Goal: Transaction & Acquisition: Subscribe to service/newsletter

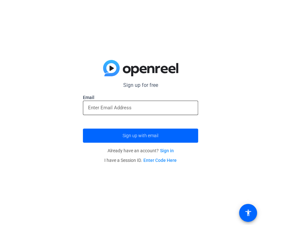
click at [103, 110] on input "email" at bounding box center [140, 108] width 105 height 8
type input "joshua.ramirez8@g.austincc.edu"
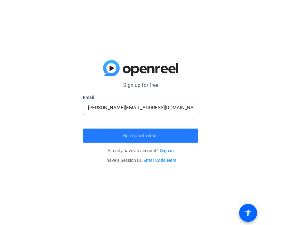
click at [136, 135] on span "Sign up with email" at bounding box center [141, 135] width 36 height 0
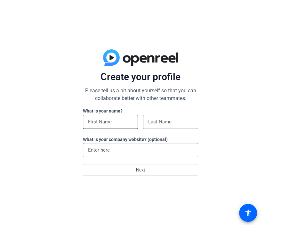
click at [124, 118] on input at bounding box center [110, 122] width 45 height 8
type input "Joshua"
type input "Ramirez"
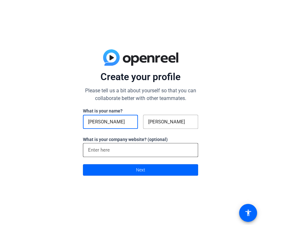
click at [129, 150] on input at bounding box center [140, 150] width 105 height 8
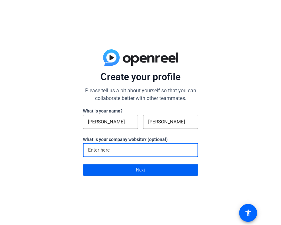
click at [139, 172] on span "Next" at bounding box center [140, 170] width 9 height 12
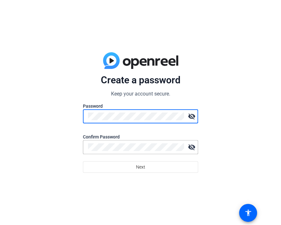
click at [231, 142] on div "Create a password Keep your account secure. Password visibility_off Confirm Pas…" at bounding box center [140, 112] width 281 height 225
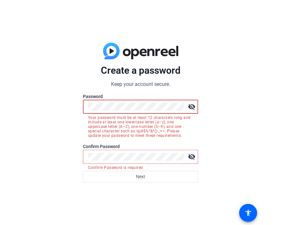
click at [192, 108] on mat-icon "visibility_off" at bounding box center [191, 106] width 13 height 13
click at [77, 106] on div "Create a password Keep your account secure. Password visibility Your password m…" at bounding box center [140, 112] width 281 height 225
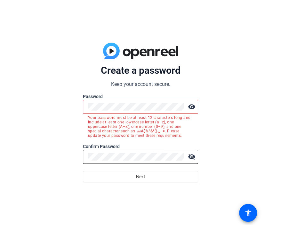
click at [192, 155] on mat-icon "visibility_off" at bounding box center [191, 156] width 13 height 13
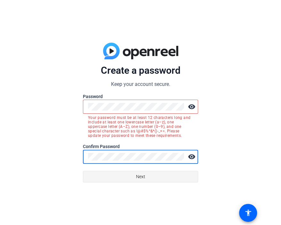
click at [142, 176] on span "Next" at bounding box center [140, 176] width 9 height 12
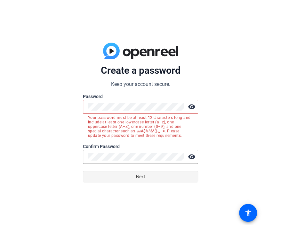
click at [143, 175] on span "Next" at bounding box center [140, 176] width 9 height 12
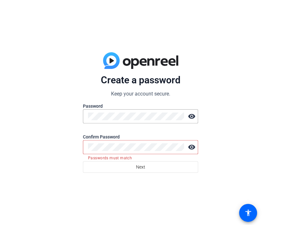
click at [134, 151] on div at bounding box center [136, 147] width 96 height 14
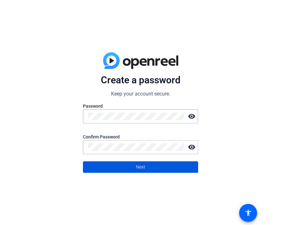
click at [141, 166] on span "Next" at bounding box center [140, 167] width 9 height 12
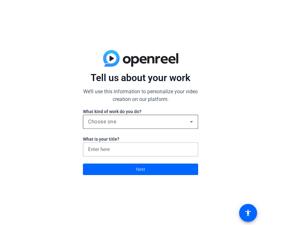
click at [142, 123] on div "Choose one" at bounding box center [139, 122] width 102 height 8
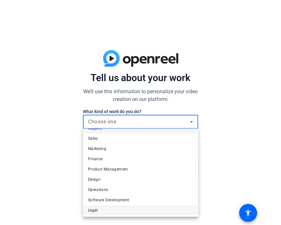
scroll to position [19, 0]
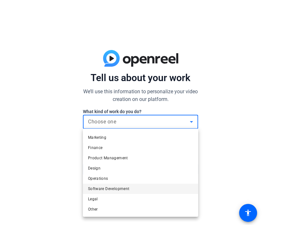
click at [121, 184] on mat-option "Software Development" at bounding box center [140, 188] width 115 height 10
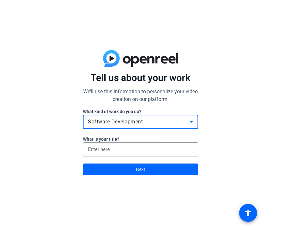
click at [128, 150] on input at bounding box center [140, 149] width 105 height 8
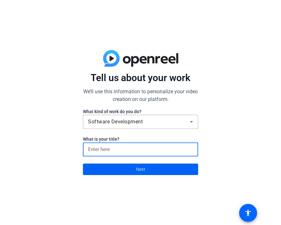
click at [134, 174] on span at bounding box center [140, 168] width 115 height 15
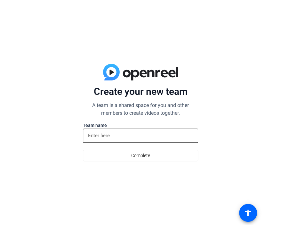
click at [129, 138] on input at bounding box center [140, 136] width 105 height 8
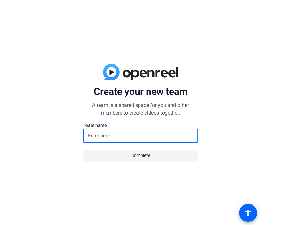
click at [137, 157] on span "Complete" at bounding box center [140, 155] width 19 height 12
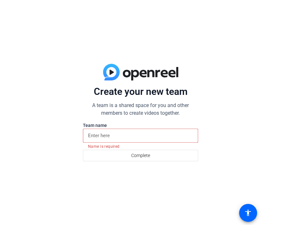
click at [131, 136] on input at bounding box center [140, 136] width 105 height 8
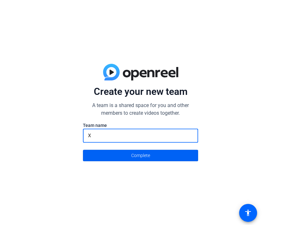
type input "X"
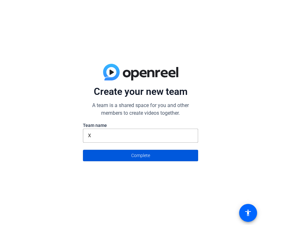
click at [128, 153] on span at bounding box center [140, 155] width 115 height 15
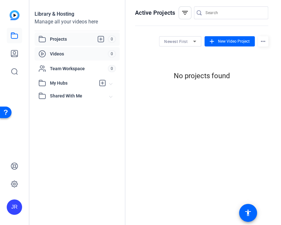
click at [68, 55] on span "Videos" at bounding box center [79, 54] width 58 height 6
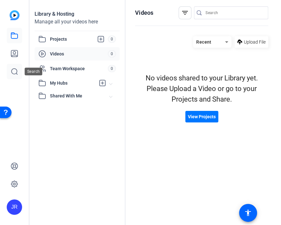
click at [14, 69] on icon at bounding box center [15, 72] width 8 height 8
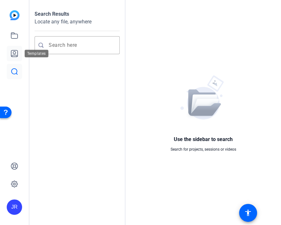
click at [15, 49] on link at bounding box center [14, 53] width 15 height 15
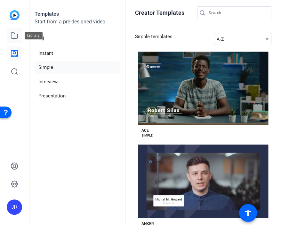
click at [13, 31] on link at bounding box center [14, 35] width 15 height 15
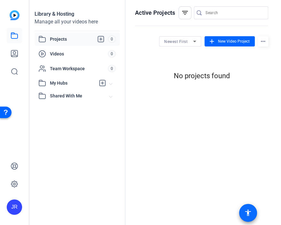
click at [251, 214] on mat-icon "accessibility" at bounding box center [248, 213] width 8 height 8
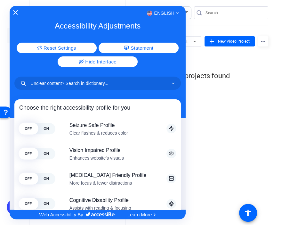
click at [13, 12] on div "English" at bounding box center [98, 13] width 176 height 8
click at [15, 12] on icon "Close Accessibility Interface" at bounding box center [15, 12] width 4 height 4
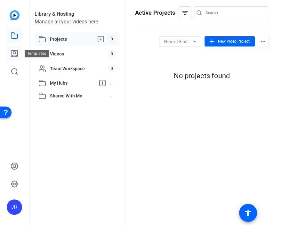
click at [19, 50] on link at bounding box center [14, 53] width 15 height 15
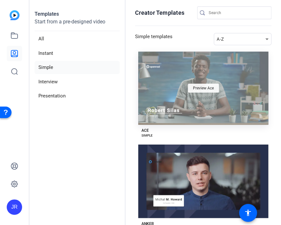
click at [201, 86] on span "Preview Ace" at bounding box center [203, 88] width 21 height 4
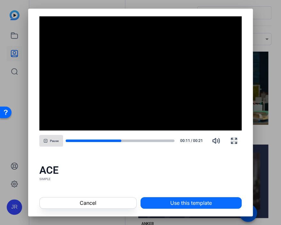
click at [181, 203] on span "Use this template" at bounding box center [191, 203] width 42 height 8
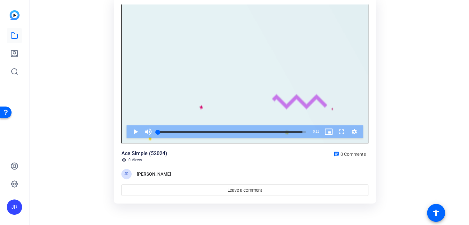
scroll to position [49, 0]
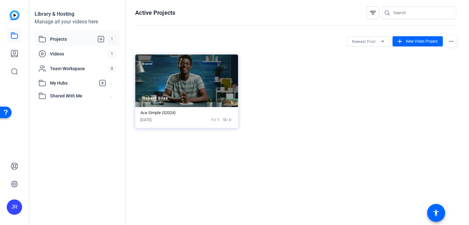
click at [78, 42] on span "Projects" at bounding box center [79, 39] width 58 height 8
click at [202, 100] on img at bounding box center [186, 80] width 103 height 53
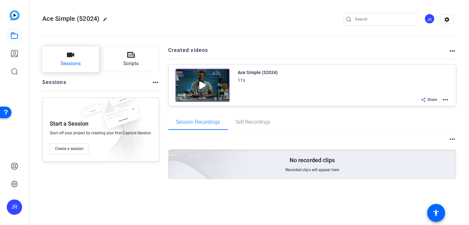
click at [81, 60] on button "Sessions" at bounding box center [70, 59] width 57 height 26
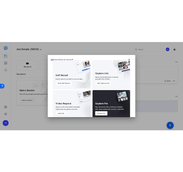
scroll to position [1, 0]
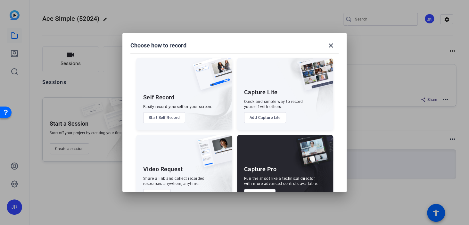
click at [169, 118] on button "Start Self Record" at bounding box center [164, 117] width 42 height 11
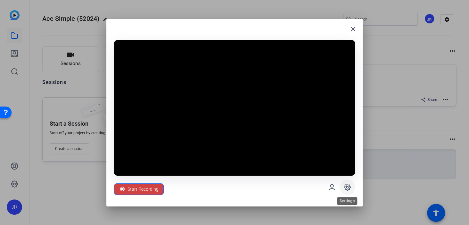
click at [344, 188] on icon at bounding box center [347, 187] width 6 height 6
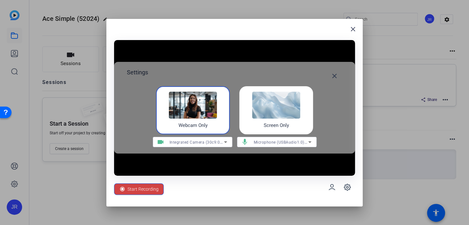
click at [293, 181] on div "Start Recording" at bounding box center [234, 186] width 241 height 23
click at [331, 187] on icon at bounding box center [332, 187] width 8 height 8
click at [334, 77] on mat-icon "close" at bounding box center [334, 76] width 8 height 8
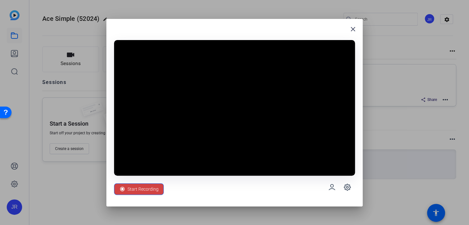
drag, startPoint x: 226, startPoint y: 32, endPoint x: 254, endPoint y: -2, distance: 44.4
click at [254, 0] on html "Accessibility Screen-Reader Guide, Feedback, and Issue Reporting | New window J…" at bounding box center [234, 112] width 469 height 225
click at [242, 25] on div "close Start Recording" at bounding box center [234, 112] width 256 height 187
drag, startPoint x: 241, startPoint y: 25, endPoint x: 280, endPoint y: 28, distance: 39.9
click at [280, 28] on div "close Start Recording" at bounding box center [234, 112] width 256 height 187
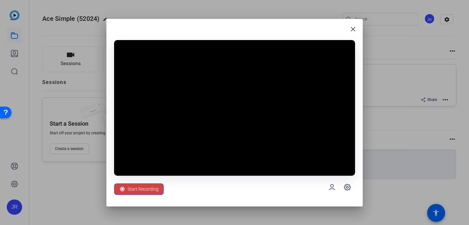
drag, startPoint x: 307, startPoint y: 21, endPoint x: 311, endPoint y: 22, distance: 4.2
click at [307, 21] on div "close Start Recording" at bounding box center [234, 112] width 256 height 187
drag, startPoint x: 313, startPoint y: 30, endPoint x: 287, endPoint y: 32, distance: 26.7
click at [311, 30] on div "close" at bounding box center [234, 32] width 241 height 10
click at [251, 30] on div "close" at bounding box center [234, 32] width 241 height 10
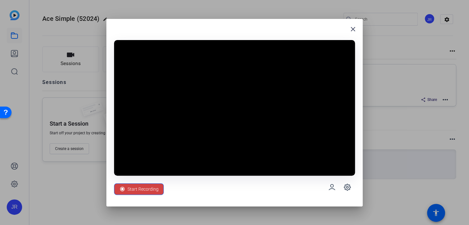
drag, startPoint x: 256, startPoint y: 29, endPoint x: 272, endPoint y: 67, distance: 40.7
click at [258, 29] on div "close" at bounding box center [234, 32] width 241 height 10
drag, startPoint x: 253, startPoint y: 193, endPoint x: 252, endPoint y: 188, distance: 4.9
click at [260, 185] on div "Start Recording" at bounding box center [234, 186] width 241 height 23
click at [251, 190] on div "Start Recording" at bounding box center [234, 186] width 241 height 23
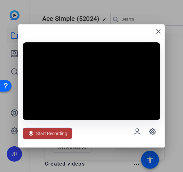
click at [53, 134] on span "Start Recording" at bounding box center [51, 133] width 31 height 12
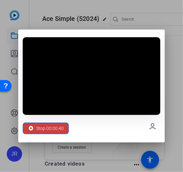
click at [50, 129] on span "Stop 00:00:40" at bounding box center [50, 128] width 28 height 12
click at [51, 130] on span "Stop 00:00:41" at bounding box center [50, 128] width 28 height 12
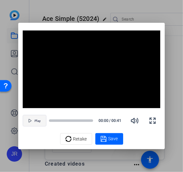
click at [39, 122] on span "Play" at bounding box center [38, 121] width 6 height 4
click at [79, 140] on span "Retake" at bounding box center [80, 139] width 14 height 12
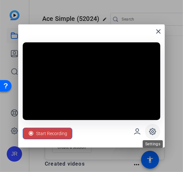
click at [152, 130] on icon at bounding box center [153, 131] width 8 height 8
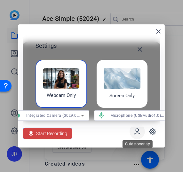
click at [142, 130] on span at bounding box center [137, 131] width 15 height 15
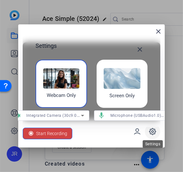
click at [150, 129] on icon at bounding box center [153, 131] width 6 height 6
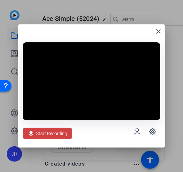
click at [53, 133] on span "Start Recording" at bounding box center [51, 133] width 31 height 12
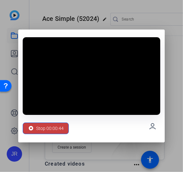
click at [55, 129] on span "Stop 00:00:44" at bounding box center [50, 128] width 28 height 12
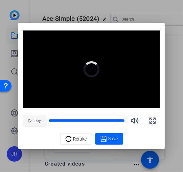
click at [36, 121] on span "Play" at bounding box center [38, 121] width 6 height 4
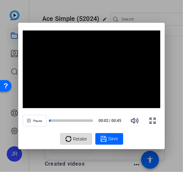
click at [73, 141] on span "Retake" at bounding box center [80, 139] width 14 height 12
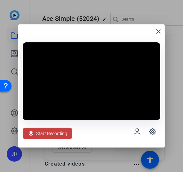
click at [48, 131] on span "Start Recording" at bounding box center [51, 133] width 31 height 12
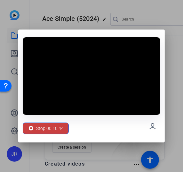
click at [50, 129] on span "Stop 00:10:44" at bounding box center [50, 128] width 28 height 12
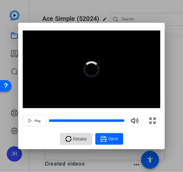
click at [73, 138] on span "Retake" at bounding box center [80, 139] width 14 height 12
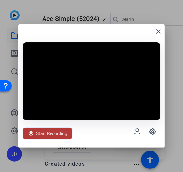
click at [50, 132] on span "Start Recording" at bounding box center [51, 133] width 31 height 12
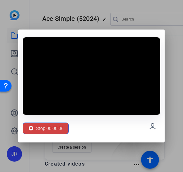
click at [68, 64] on video at bounding box center [92, 75] width 138 height 77
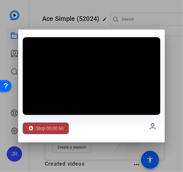
click at [52, 130] on span "Stop 00:00:50" at bounding box center [50, 128] width 28 height 12
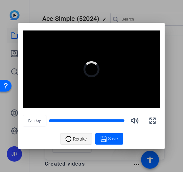
click at [80, 139] on span "Retake" at bounding box center [80, 139] width 14 height 12
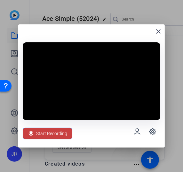
click at [55, 133] on span "Start Recording" at bounding box center [51, 133] width 31 height 12
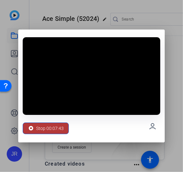
click at [52, 129] on span "Stop 00:07:43" at bounding box center [50, 128] width 28 height 12
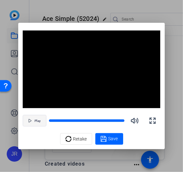
click at [35, 123] on span "button" at bounding box center [34, 120] width 23 height 15
click at [54, 3] on div at bounding box center [91, 86] width 183 height 172
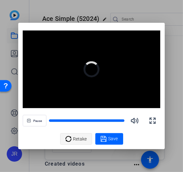
click at [73, 138] on div "Retake" at bounding box center [76, 139] width 22 height 12
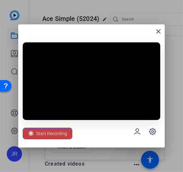
click at [40, 133] on span "Start Recording" at bounding box center [51, 133] width 31 height 12
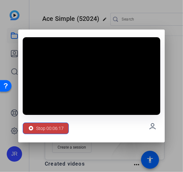
click at [45, 130] on span "Stop 00:06:17" at bounding box center [50, 128] width 28 height 12
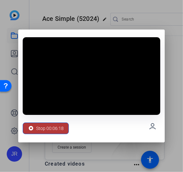
click at [45, 130] on span "Stop 00:06:18" at bounding box center [50, 128] width 28 height 12
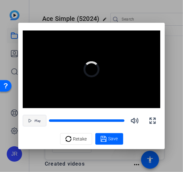
click at [34, 122] on span "button" at bounding box center [34, 120] width 23 height 15
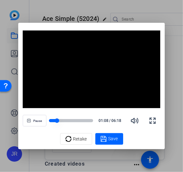
drag, startPoint x: 57, startPoint y: 121, endPoint x: 62, endPoint y: 119, distance: 6.0
click at [62, 119] on div at bounding box center [71, 120] width 44 height 4
click at [58, 119] on div at bounding box center [56, 120] width 14 height 3
click at [137, 119] on icon "button" at bounding box center [135, 121] width 8 height 8
click at [135, 120] on icon "button" at bounding box center [135, 121] width 8 height 8
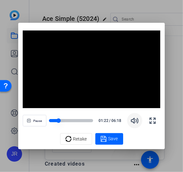
drag, startPoint x: 64, startPoint y: 120, endPoint x: 83, endPoint y: 120, distance: 18.9
click at [83, 120] on div at bounding box center [71, 120] width 44 height 3
drag, startPoint x: 79, startPoint y: 120, endPoint x: 68, endPoint y: 121, distance: 11.2
click at [68, 121] on div at bounding box center [66, 120] width 34 height 3
click at [77, 137] on span "Retake" at bounding box center [80, 139] width 14 height 12
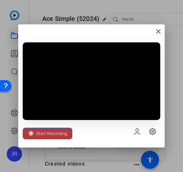
click at [55, 134] on span "Start Recording" at bounding box center [51, 133] width 31 height 12
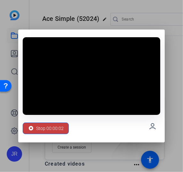
click at [56, 127] on span "Stop 00:00:02" at bounding box center [50, 128] width 28 height 12
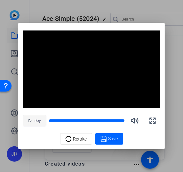
click at [40, 123] on span "button" at bounding box center [34, 120] width 23 height 15
click at [80, 79] on video "Video Player" at bounding box center [92, 68] width 138 height 77
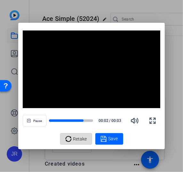
click at [76, 135] on span "Retake" at bounding box center [80, 139] width 14 height 12
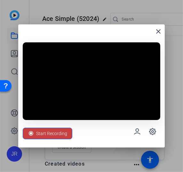
click at [43, 133] on span "Start Recording" at bounding box center [51, 133] width 31 height 12
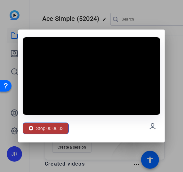
click at [37, 126] on span "Stop 00:06:33" at bounding box center [50, 128] width 28 height 12
click at [37, 126] on span "Stop 00:06:34" at bounding box center [50, 128] width 28 height 12
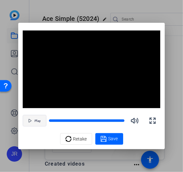
click at [39, 123] on span "button" at bounding box center [34, 120] width 23 height 15
click at [39, 120] on span "Pause" at bounding box center [37, 121] width 9 height 4
click at [38, 122] on span "Play" at bounding box center [38, 121] width 6 height 4
click at [38, 122] on span "Pause" at bounding box center [37, 121] width 9 height 4
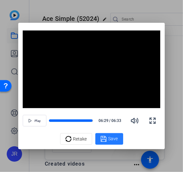
click at [109, 137] on span "Save" at bounding box center [114, 138] width 10 height 7
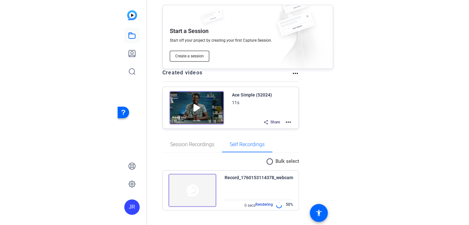
scroll to position [0, 0]
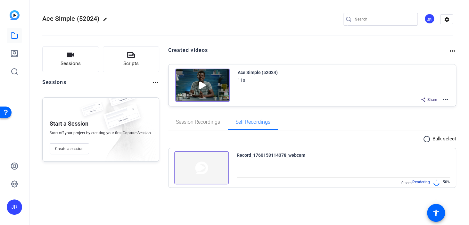
click at [208, 160] on img at bounding box center [201, 167] width 54 height 33
click at [71, 61] on span "Sessions" at bounding box center [71, 63] width 20 height 7
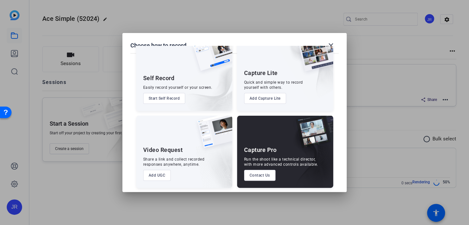
scroll to position [21, 0]
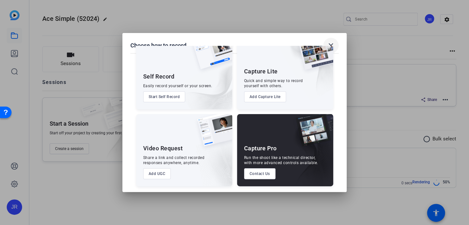
click at [332, 43] on mat-icon "close" at bounding box center [331, 46] width 8 height 8
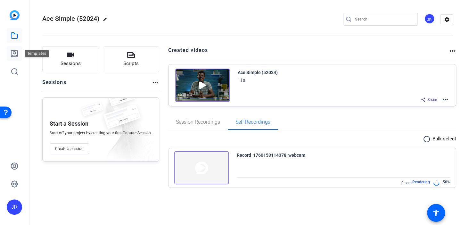
click at [14, 52] on icon at bounding box center [15, 54] width 8 height 8
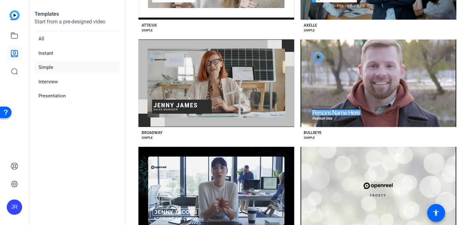
scroll to position [256, 0]
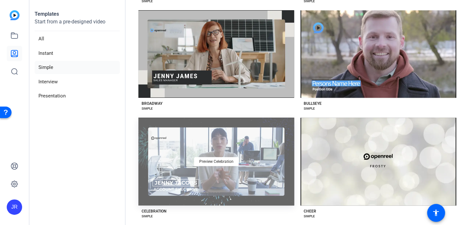
click at [243, 156] on div "Preview Celebration" at bounding box center [216, 161] width 156 height 87
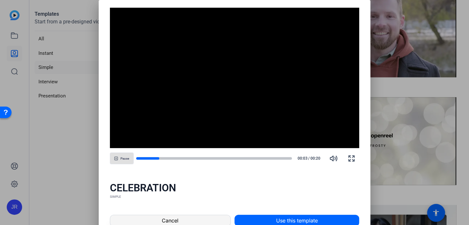
scroll to position [278, 0]
click at [174, 217] on span "Cancel" at bounding box center [170, 220] width 17 height 8
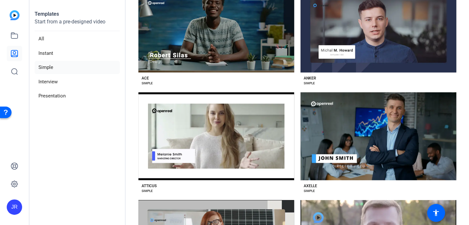
scroll to position [64, 0]
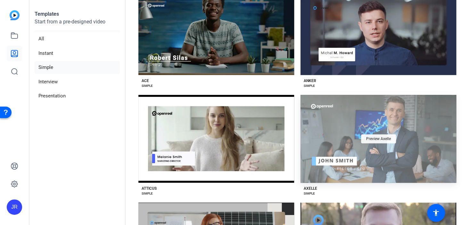
click at [366, 141] on div "Preview Axelle" at bounding box center [378, 138] width 35 height 9
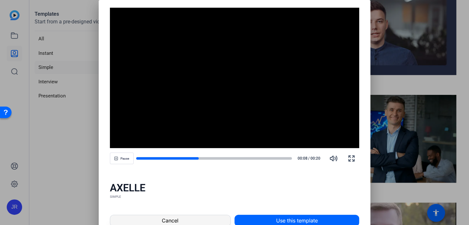
click at [185, 218] on span at bounding box center [170, 220] width 120 height 15
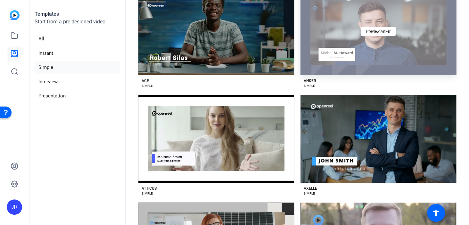
click at [370, 61] on div "Preview Anker" at bounding box center [378, 31] width 156 height 87
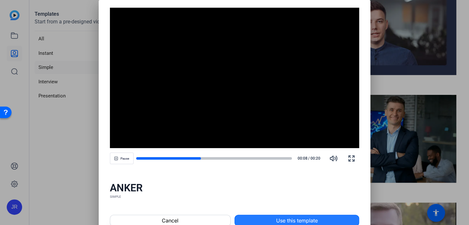
click at [279, 219] on span "Use this template" at bounding box center [297, 220] width 42 height 8
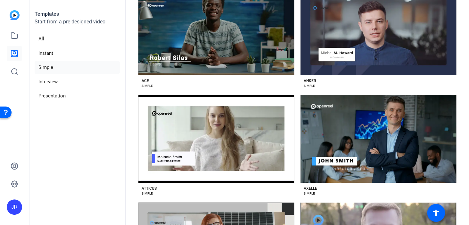
scroll to position [51, 0]
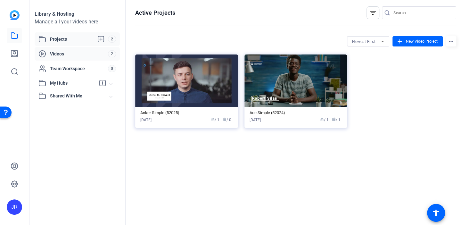
click at [84, 54] on span "Videos" at bounding box center [79, 54] width 58 height 6
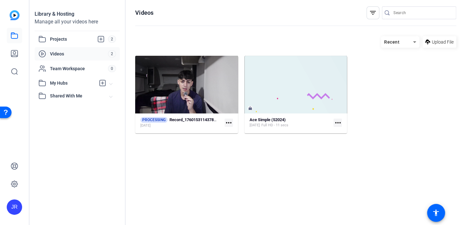
click at [229, 123] on mat-icon "more_horiz" at bounding box center [228, 122] width 8 height 8
click at [210, 149] on div at bounding box center [234, 112] width 469 height 225
click at [226, 124] on mat-icon "more_horiz" at bounding box center [228, 122] width 8 height 8
click at [234, 132] on span "Manage Hubs" at bounding box center [262, 132] width 64 height 8
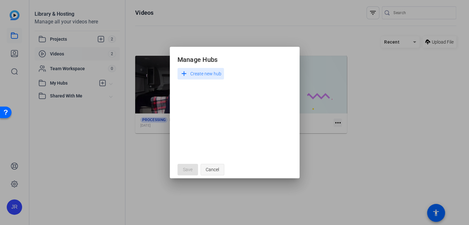
click at [216, 168] on span "Cancel" at bounding box center [212, 169] width 13 height 12
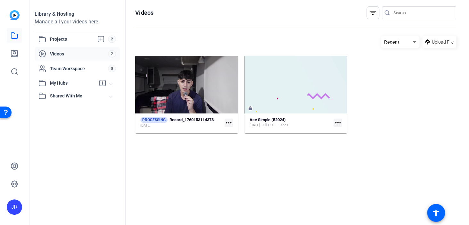
click at [228, 125] on mat-icon "more_horiz" at bounding box center [228, 122] width 8 height 8
click at [197, 158] on div at bounding box center [234, 112] width 469 height 225
click at [72, 39] on span "Projects" at bounding box center [79, 39] width 58 height 8
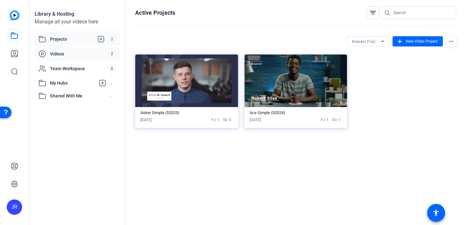
click at [71, 56] on span "Videos" at bounding box center [79, 54] width 58 height 6
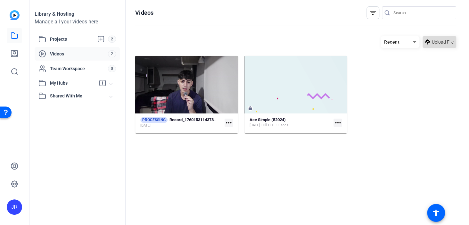
click at [437, 45] on span "Upload File" at bounding box center [443, 42] width 22 height 7
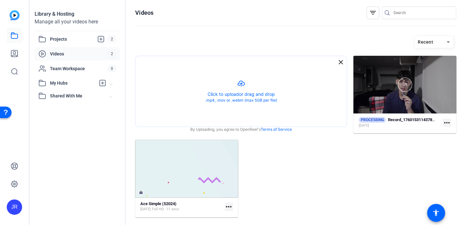
drag, startPoint x: 416, startPoint y: 89, endPoint x: 393, endPoint y: 90, distance: 23.1
click at [393, 90] on div at bounding box center [404, 84] width 103 height 14
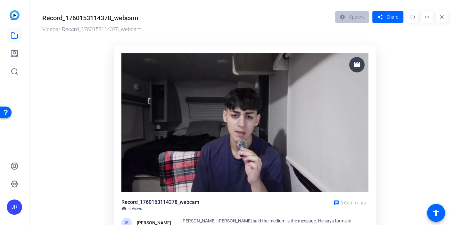
click at [427, 19] on mat-icon "more_horiz" at bounding box center [427, 17] width 12 height 12
click at [434, 44] on span "Download" at bounding box center [444, 45] width 37 height 8
click at [14, 53] on icon at bounding box center [15, 54] width 8 height 8
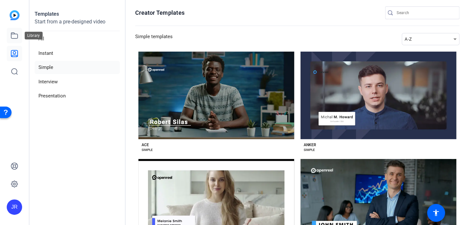
click at [14, 33] on icon at bounding box center [14, 36] width 6 height 6
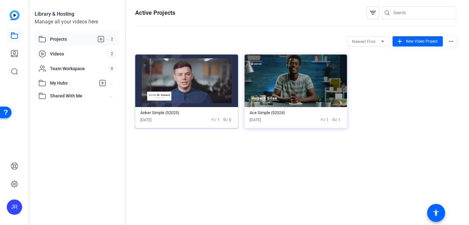
click at [210, 81] on img at bounding box center [186, 80] width 103 height 53
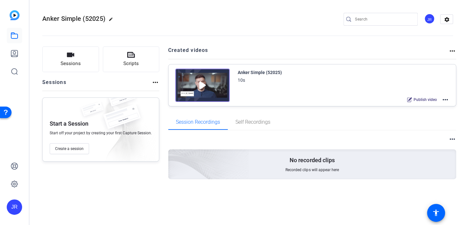
click at [206, 88] on img at bounding box center [202, 85] width 54 height 33
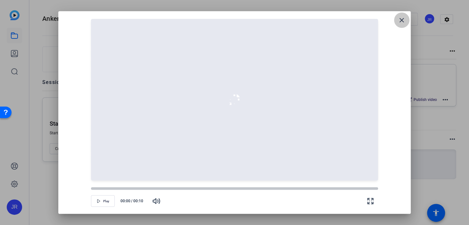
click at [401, 21] on mat-icon "close" at bounding box center [402, 20] width 8 height 8
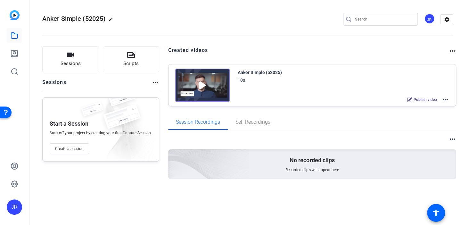
click at [383, 95] on div "Publish video more_horiz" at bounding box center [344, 99] width 212 height 8
click at [447, 100] on mat-icon "more_horiz" at bounding box center [445, 100] width 8 height 8
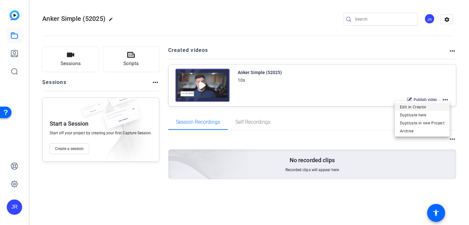
click at [432, 108] on span "Edit in Creator" at bounding box center [422, 107] width 45 height 8
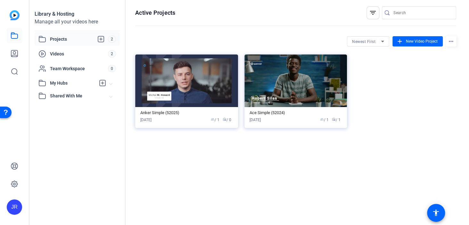
drag, startPoint x: 211, startPoint y: 115, endPoint x: 195, endPoint y: 143, distance: 32.1
click at [195, 143] on div "Active Projects filter_list Newest First add New Video Project more_horiz Anker…" at bounding box center [296, 112] width 340 height 225
click at [210, 99] on img at bounding box center [186, 80] width 103 height 53
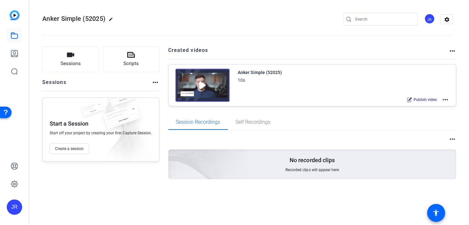
click at [449, 99] on mat-icon "more_horiz" at bounding box center [445, 100] width 8 height 8
click at [345, 131] on div at bounding box center [234, 112] width 469 height 225
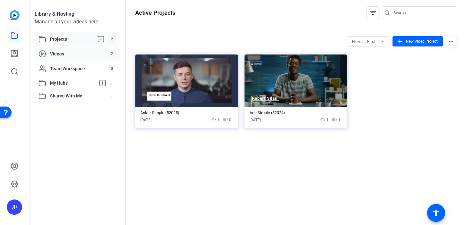
click at [75, 53] on span "Videos" at bounding box center [79, 54] width 58 height 6
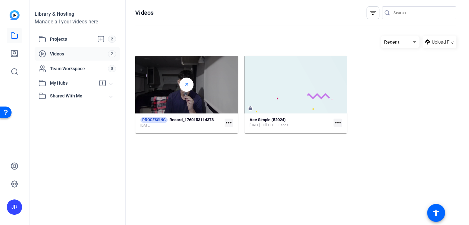
click at [187, 85] on icon at bounding box center [186, 85] width 5 height 8
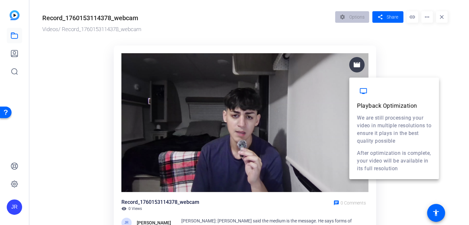
click at [356, 67] on mat-icon "movie" at bounding box center [357, 65] width 8 height 8
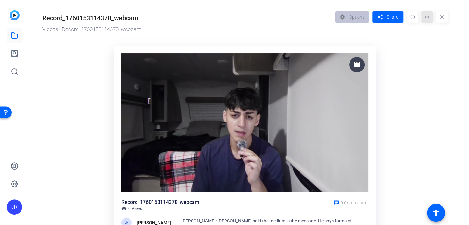
click at [428, 19] on mat-icon "more_horiz" at bounding box center [427, 17] width 12 height 12
click at [413, 48] on div at bounding box center [234, 112] width 469 height 225
drag, startPoint x: 373, startPoint y: 130, endPoint x: 375, endPoint y: 128, distance: 3.6
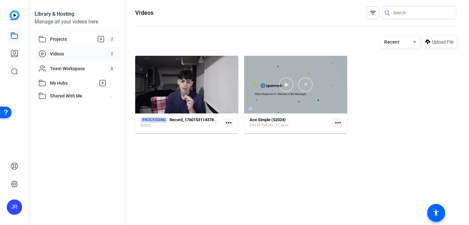
click at [294, 107] on div at bounding box center [295, 85] width 103 height 58
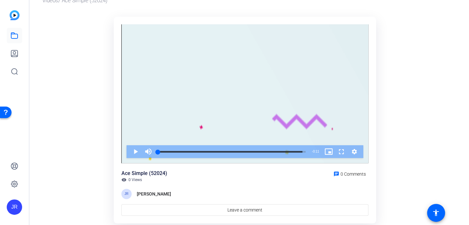
scroll to position [28, 0]
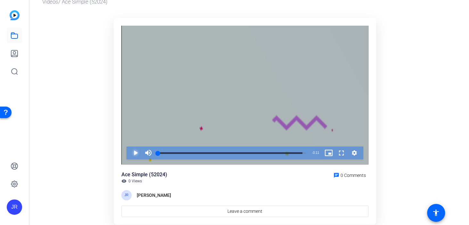
click at [129, 153] on span "Video Player" at bounding box center [129, 152] width 0 height 13
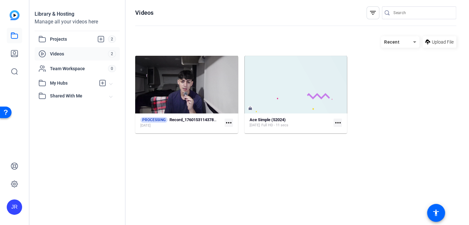
click at [85, 82] on span "My Hubs" at bounding box center [72, 83] width 45 height 7
click at [433, 208] on span at bounding box center [435, 212] width 15 height 15
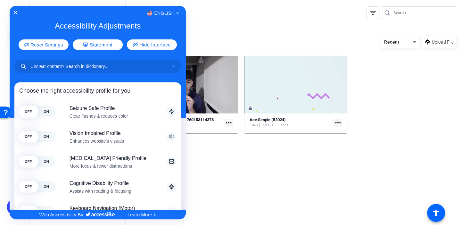
click at [16, 9] on div "English" at bounding box center [98, 13] width 176 height 8
click at [14, 13] on icon "Close Accessibility Interface" at bounding box center [15, 12] width 4 height 4
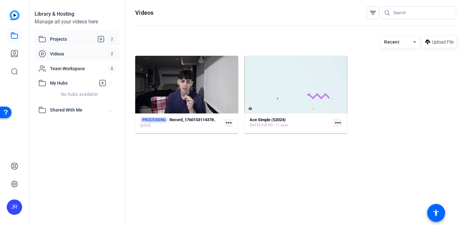
click at [84, 40] on span "Projects" at bounding box center [79, 39] width 58 height 8
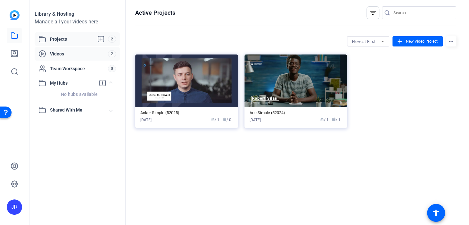
click at [72, 54] on span "Videos" at bounding box center [79, 54] width 58 height 6
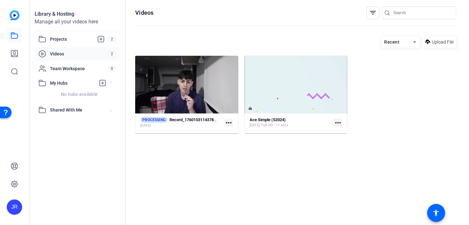
click at [227, 124] on mat-icon "more_horiz" at bounding box center [228, 122] width 8 height 8
click at [215, 142] on div at bounding box center [234, 112] width 469 height 225
click at [230, 124] on mat-icon "more_horiz" at bounding box center [228, 122] width 8 height 8
click at [243, 129] on span "Manage Hubs" at bounding box center [262, 132] width 64 height 8
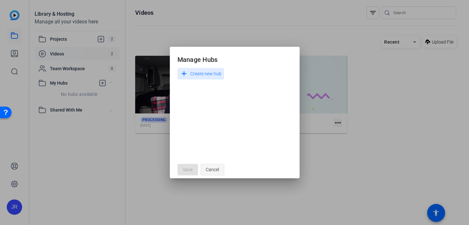
click at [216, 169] on span "Cancel" at bounding box center [212, 169] width 13 height 12
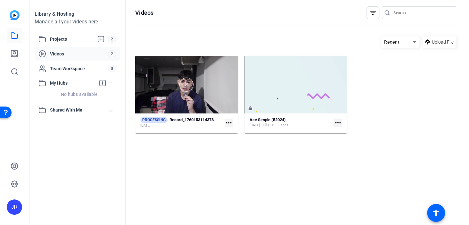
click at [192, 95] on div at bounding box center [186, 85] width 103 height 58
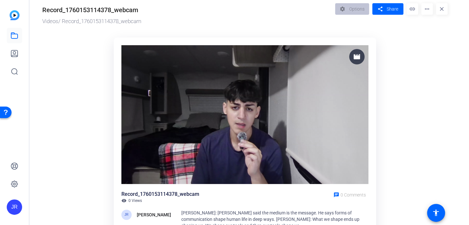
scroll to position [43, 0]
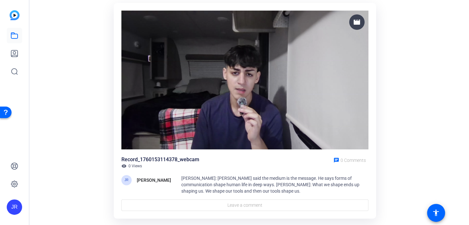
click at [257, 192] on span "[PERSON_NAME]: [PERSON_NAME] said the medium is the message. He says forms of c…" at bounding box center [270, 184] width 178 height 18
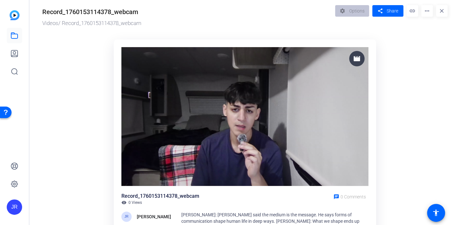
scroll to position [0, 0]
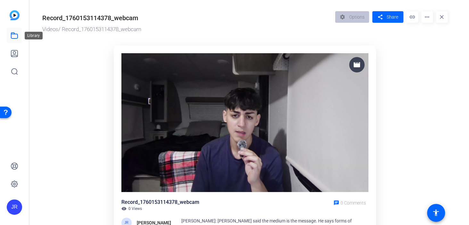
click at [13, 36] on icon at bounding box center [15, 36] width 8 height 8
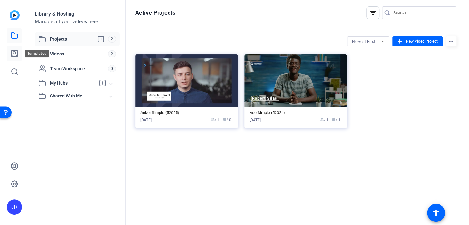
click at [16, 52] on icon at bounding box center [15, 54] width 8 height 8
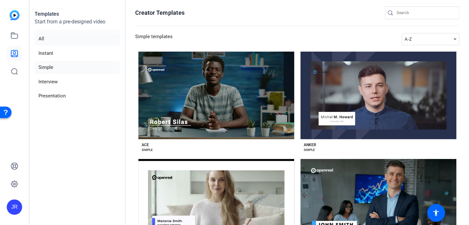
click at [74, 42] on li "All" at bounding box center [77, 38] width 85 height 13
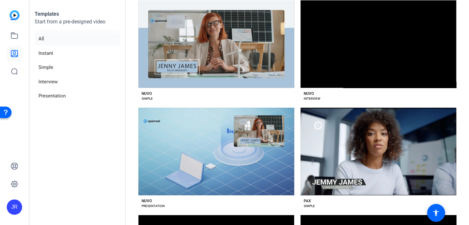
scroll to position [2561, 0]
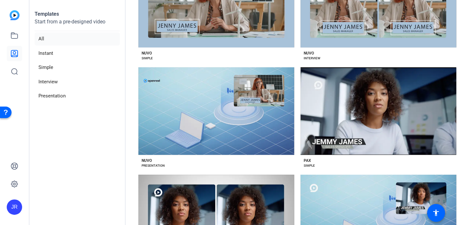
click at [16, 16] on img at bounding box center [15, 15] width 10 height 10
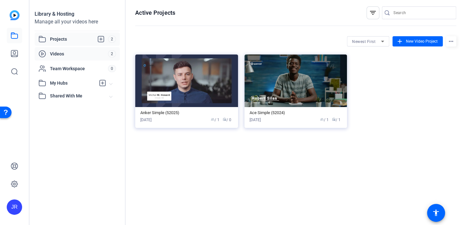
click at [76, 55] on span "Videos" at bounding box center [79, 54] width 58 height 6
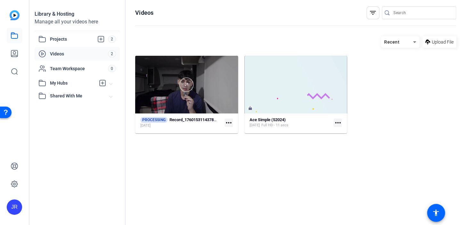
click at [202, 99] on div at bounding box center [186, 85] width 103 height 58
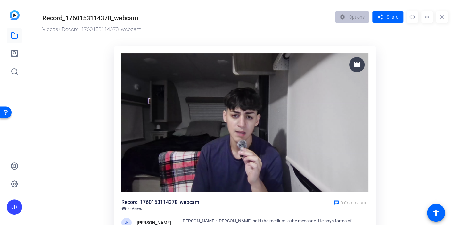
click at [241, 146] on img at bounding box center [244, 122] width 247 height 139
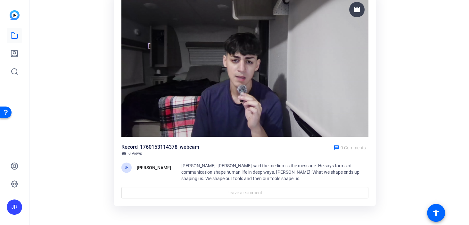
scroll to position [58, 0]
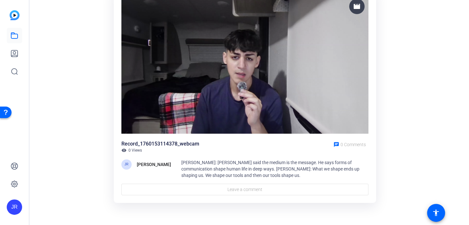
drag, startPoint x: 233, startPoint y: 155, endPoint x: 237, endPoint y: 155, distance: 3.5
click at [233, 155] on div "Record_1760153114378_webcam visibility 0 Views chat 0 Comments JR Joshua Ramire…" at bounding box center [244, 167] width 247 height 55
click at [248, 117] on img at bounding box center [244, 64] width 247 height 139
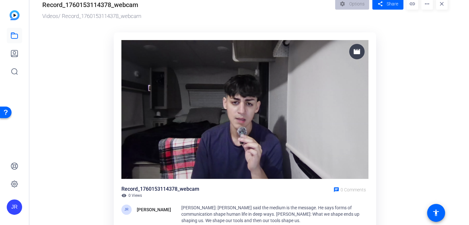
scroll to position [0, 0]
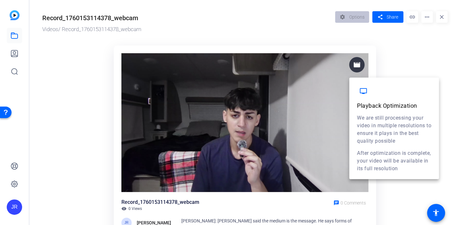
click at [355, 63] on mat-icon "movie" at bounding box center [357, 65] width 8 height 8
click at [355, 66] on mat-icon "movie" at bounding box center [357, 65] width 8 height 8
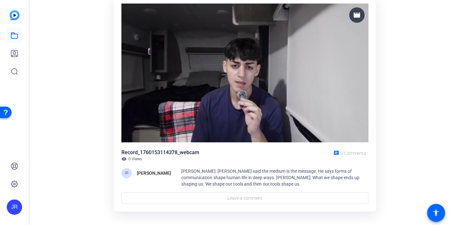
scroll to position [58, 0]
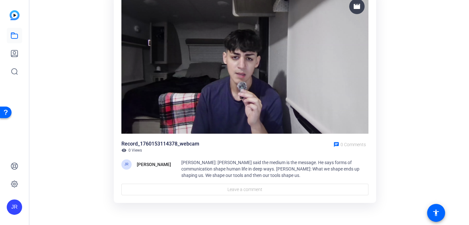
click at [286, 116] on img at bounding box center [244, 64] width 247 height 139
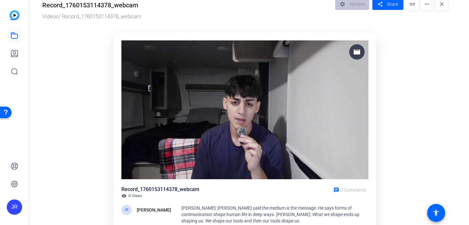
scroll to position [0, 0]
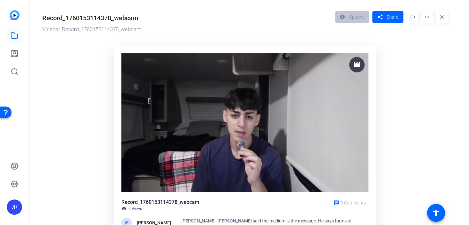
click at [228, 129] on img at bounding box center [244, 122] width 247 height 139
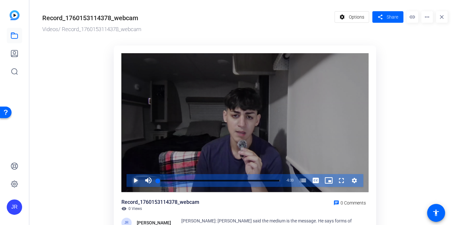
click at [129, 181] on span "Video Player" at bounding box center [129, 180] width 0 height 13
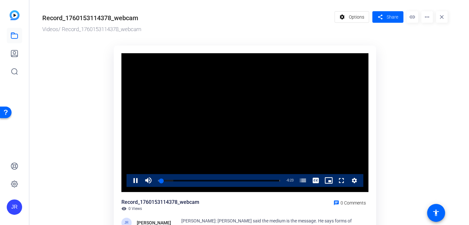
click at [285, 124] on video "Video Player" at bounding box center [244, 122] width 247 height 139
click at [252, 142] on video "Video Player" at bounding box center [244, 122] width 247 height 139
click at [281, 135] on video "Video Player" at bounding box center [244, 122] width 247 height 139
click at [354, 180] on icon "Video Player" at bounding box center [354, 180] width 6 height 8
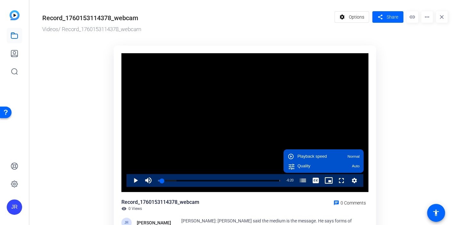
click at [354, 180] on icon "Video Player" at bounding box center [354, 180] width 6 height 8
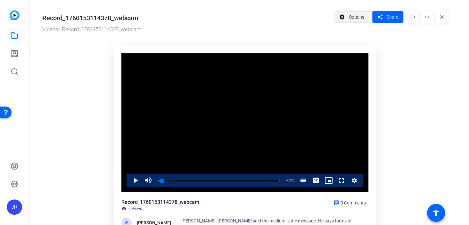
click at [354, 21] on span "Options" at bounding box center [355, 17] width 15 height 12
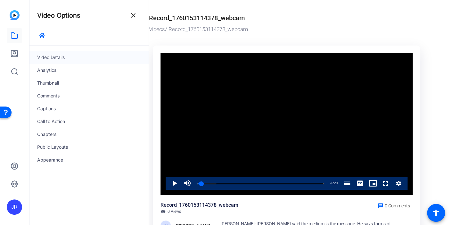
click at [80, 61] on div "Video Details" at bounding box center [88, 57] width 119 height 13
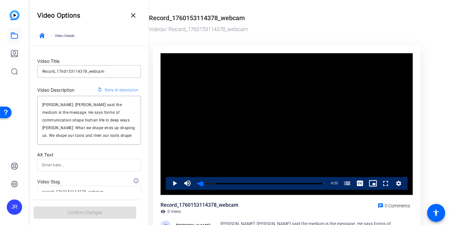
click at [107, 72] on input "Record_1760153114378_webcam" at bounding box center [88, 72] width 93 height 8
drag, startPoint x: 108, startPoint y: 72, endPoint x: 41, endPoint y: 70, distance: 66.9
click at [41, 70] on div "Record_1760153114378_webcam" at bounding box center [89, 71] width 104 height 13
paste input "Video Response #1 (Medium is the Message)"
type input "Video Response #1 (Medium is the Message)"
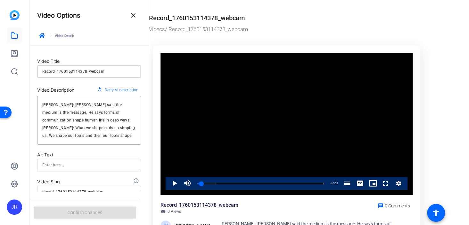
type input "video-response-1-medium-is-the-message"
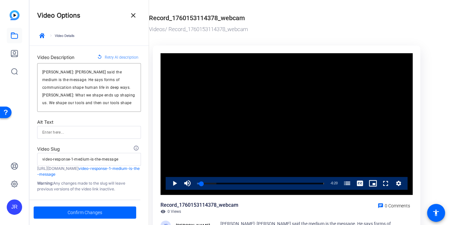
scroll to position [33, 0]
type input "Video Response #1 (Medium is the Message)"
click at [86, 209] on span "Confirm Changes" at bounding box center [85, 212] width 35 height 12
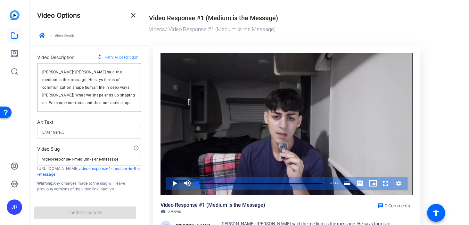
click at [63, 35] on div "keyboard_arrow_right Video Details" at bounding box center [89, 38] width 104 height 15
click at [42, 36] on icon "button" at bounding box center [41, 35] width 5 height 5
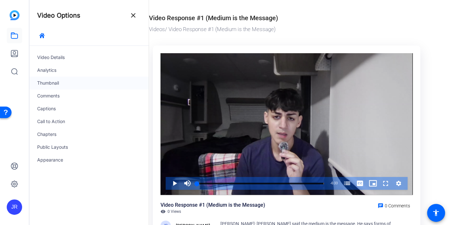
click at [55, 83] on div "Thumbnail" at bounding box center [88, 83] width 119 height 13
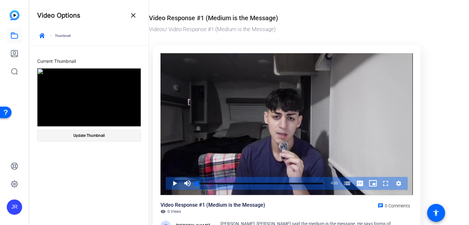
click at [85, 135] on span "Update Thumbnail" at bounding box center [88, 135] width 31 height 5
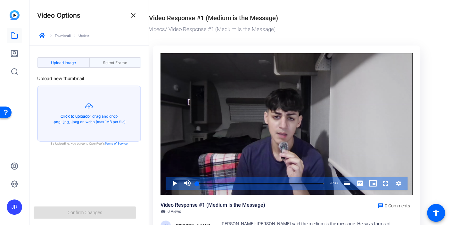
click at [114, 64] on span "Select Frame" at bounding box center [115, 63] width 24 height 4
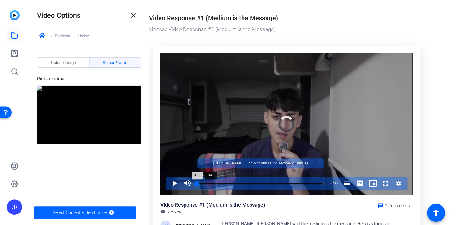
drag, startPoint x: 199, startPoint y: 183, endPoint x: 211, endPoint y: 183, distance: 12.2
click at [211, 183] on div "Loaded : 0.00% 0:41 0:06 Marshall McLuhan: The Medium is the Message (00:01)" at bounding box center [260, 183] width 127 height 2
drag, startPoint x: 199, startPoint y: 184, endPoint x: 209, endPoint y: 183, distance: 10.3
click at [209, 183] on div "Loaded : 0.00% 0:38 0:06 Marshall McLuhan: The Medium is the Message (00:01)" at bounding box center [260, 183] width 127 height 2
click at [209, 183] on div "Progress Bar" at bounding box center [260, 183] width 126 height 3
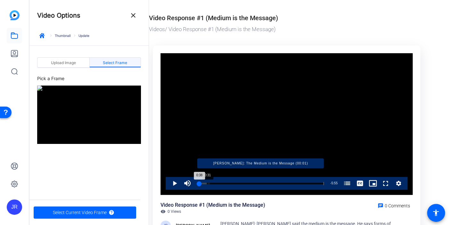
click at [207, 183] on div "Progress Bar" at bounding box center [203, 183] width 12 height 3
click at [201, 183] on div "Progress Bar" at bounding box center [201, 183] width 9 height 3
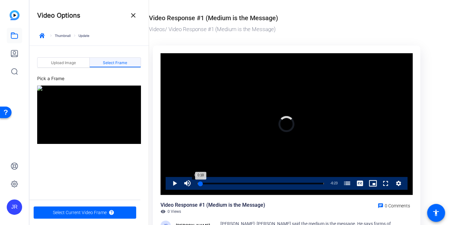
drag, startPoint x: 200, startPoint y: 183, endPoint x: 196, endPoint y: 184, distance: 4.2
click at [196, 184] on div "Loaded : 0.00% 0:00 0:10 Marshall McLuhan: The Medium is the Message (00:01)" at bounding box center [260, 183] width 133 height 13
click at [197, 183] on div "0:00" at bounding box center [197, 183] width 0 height 2
click at [198, 183] on div "0:03" at bounding box center [197, 183] width 1 height 2
click at [199, 183] on div "0:07" at bounding box center [198, 183] width 3 height 2
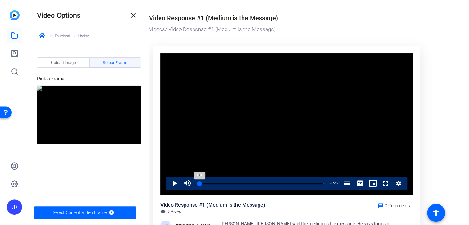
click at [199, 183] on div "0:07" at bounding box center [198, 183] width 3 height 2
click at [199, 183] on div "0:08" at bounding box center [198, 183] width 3 height 2
click at [199, 183] on div "0:06" at bounding box center [198, 183] width 2 height 2
click at [198, 183] on div "0:04" at bounding box center [198, 183] width 2 height 2
click at [198, 183] on div "0:03" at bounding box center [197, 183] width 1 height 2
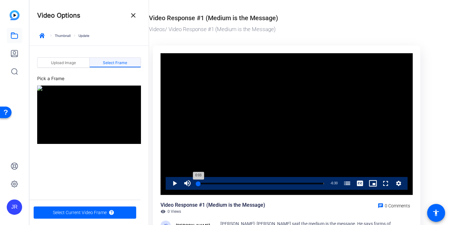
click at [198, 183] on div "0:03" at bounding box center [197, 183] width 1 height 2
click at [198, 183] on div "0:01" at bounding box center [197, 183] width 1 height 2
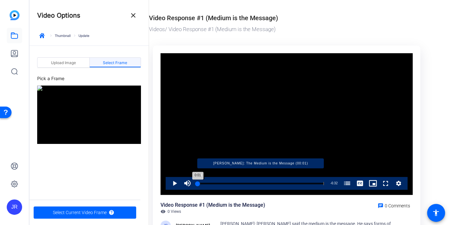
drag, startPoint x: 203, startPoint y: 183, endPoint x: 207, endPoint y: 183, distance: 3.9
click at [204, 183] on div "Progress Bar" at bounding box center [260, 183] width 126 height 3
click at [213, 183] on div "Progress Bar" at bounding box center [260, 183] width 126 height 3
click at [320, 183] on div "Progress Bar" at bounding box center [260, 183] width 126 height 3
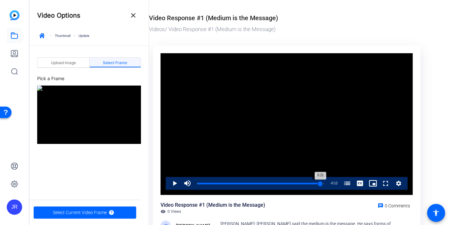
click at [318, 183] on div "6:21" at bounding box center [258, 183] width 123 height 2
click at [314, 183] on div "6:14" at bounding box center [257, 183] width 121 height 2
click at [306, 184] on div "Loaded : 94.03% 5:37 6:05 Marshall McLuhan: The Medium is the Message (00:01)" at bounding box center [260, 183] width 133 height 13
click at [309, 184] on div "Loaded : 0.00% 5:47 5:44 Marshall McLuhan: The Medium is the Message (00:01)" at bounding box center [260, 183] width 133 height 13
drag, startPoint x: 309, startPoint y: 184, endPoint x: 280, endPoint y: 184, distance: 29.1
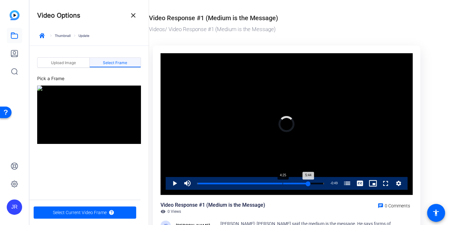
click at [280, 184] on div "Loaded : 0.00% 4:25 5:44 Marshall McLuhan: The Medium is the Message (00:01)" at bounding box center [260, 183] width 133 height 13
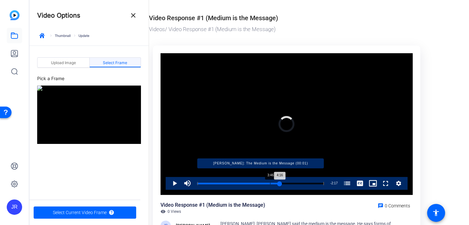
click at [270, 183] on div "Progress Bar" at bounding box center [238, 183] width 82 height 3
click at [261, 183] on div "Progress Bar" at bounding box center [233, 183] width 73 height 3
click at [255, 183] on div "Progress Bar" at bounding box center [229, 183] width 64 height 3
click at [250, 182] on div "Progress Bar" at bounding box center [226, 183] width 58 height 3
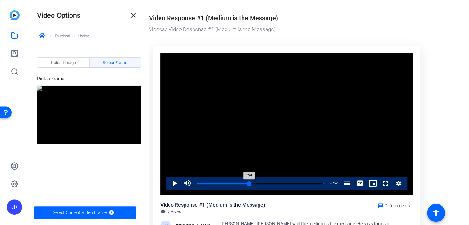
click at [249, 182] on div "2:41" at bounding box center [223, 183] width 52 height 2
click at [247, 182] on div "2:41" at bounding box center [223, 183] width 52 height 2
click at [244, 182] on div "2:37" at bounding box center [222, 183] width 51 height 2
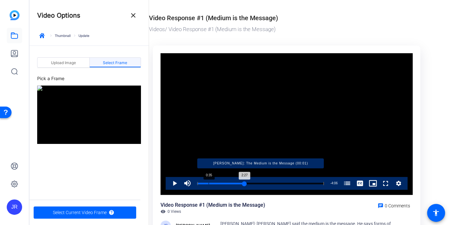
click at [207, 184] on div "Progress Bar" at bounding box center [220, 183] width 47 height 3
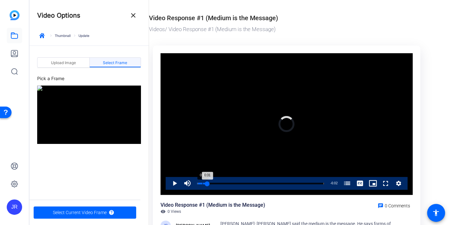
click at [202, 184] on div "Loaded : 10.17% 0:16 0:31 Marshall McLuhan: The Medium is the Message (00:01)" at bounding box center [260, 183] width 133 height 13
click at [201, 183] on div "0:16" at bounding box center [199, 183] width 5 height 2
click at [168, 184] on span "Video Player" at bounding box center [168, 183] width 0 height 13
drag, startPoint x: 195, startPoint y: 184, endPoint x: 179, endPoint y: 184, distance: 16.0
click at [179, 184] on div "Play Unmute 0% Current Time 0:04 / Duration 6:33 Loaded : 0.00% 0:00 0:04 Marsh…" at bounding box center [287, 183] width 242 height 13
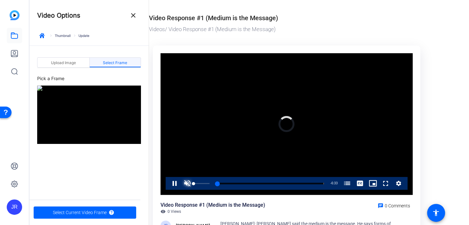
click at [188, 182] on span "Video Player" at bounding box center [187, 183] width 13 height 13
click at [168, 184] on span "Video Player" at bounding box center [168, 183] width 0 height 13
click at [168, 183] on span "Video Player" at bounding box center [168, 183] width 0 height 13
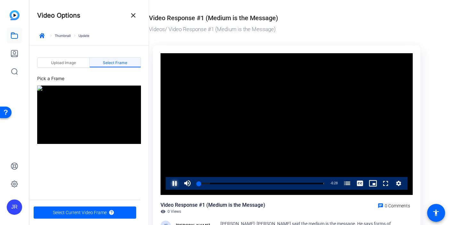
click at [168, 183] on span "Video Player" at bounding box center [168, 183] width 0 height 13
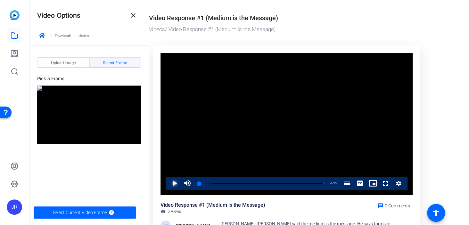
click at [168, 183] on span "Video Player" at bounding box center [168, 183] width 0 height 13
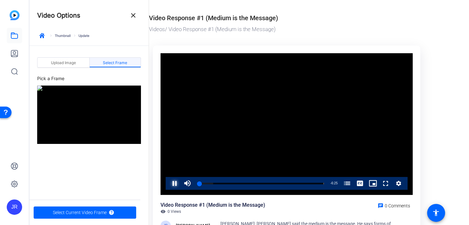
click at [168, 183] on span "Video Player" at bounding box center [168, 183] width 0 height 13
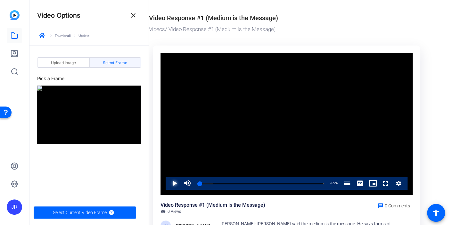
click at [168, 183] on span "Video Player" at bounding box center [168, 183] width 0 height 13
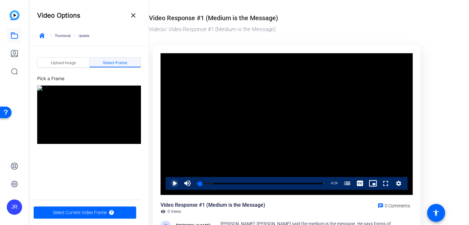
click at [168, 183] on span "Video Player" at bounding box center [168, 183] width 0 height 13
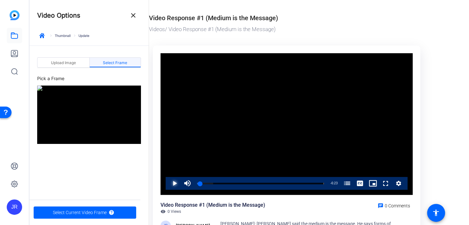
click at [168, 183] on span "Video Player" at bounding box center [168, 183] width 0 height 13
click at [61, 210] on span "Select Current Video Frame" at bounding box center [80, 212] width 54 height 12
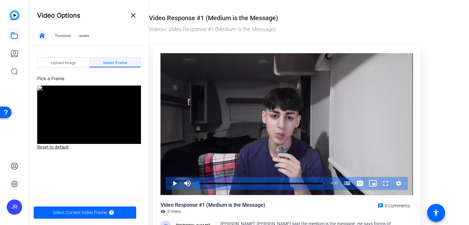
click at [41, 37] on icon "button" at bounding box center [41, 35] width 5 height 5
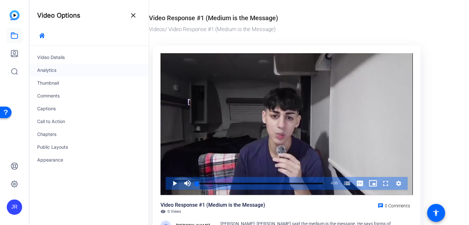
click at [57, 71] on div "Analytics" at bounding box center [88, 70] width 119 height 13
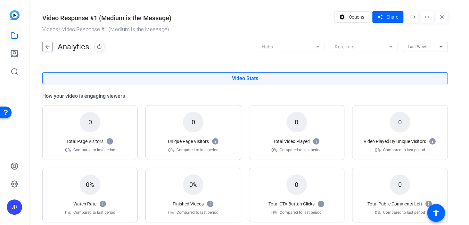
click at [48, 46] on mat-icon "arrow_back" at bounding box center [48, 47] width 10 height 10
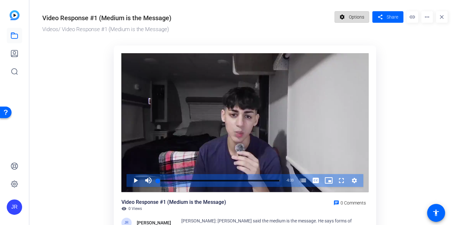
click at [357, 19] on span "Options" at bounding box center [355, 17] width 15 height 12
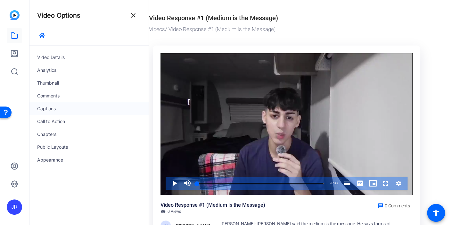
click at [65, 110] on div "Captions" at bounding box center [88, 108] width 119 height 13
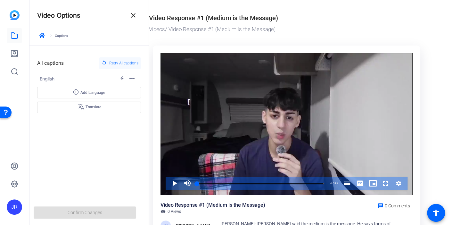
click at [112, 65] on span "Retry AI captions" at bounding box center [123, 63] width 29 height 8
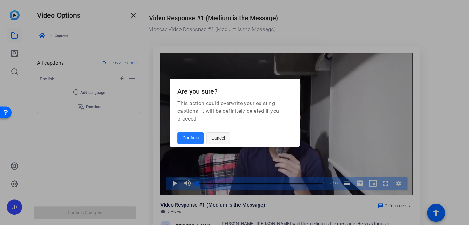
click at [221, 138] on span "Cancel" at bounding box center [217, 138] width 13 height 12
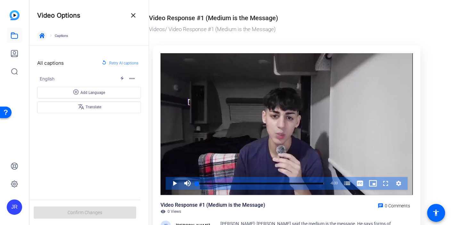
click at [47, 37] on span "button" at bounding box center [41, 35] width 15 height 15
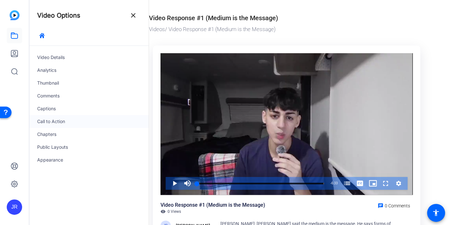
click at [67, 124] on div "Call to Action" at bounding box center [88, 121] width 119 height 13
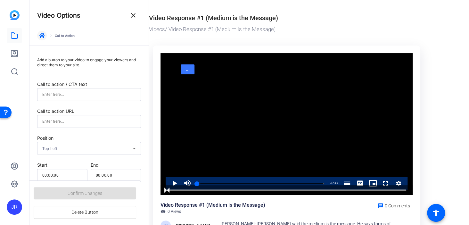
click at [44, 39] on span "button" at bounding box center [41, 35] width 15 height 15
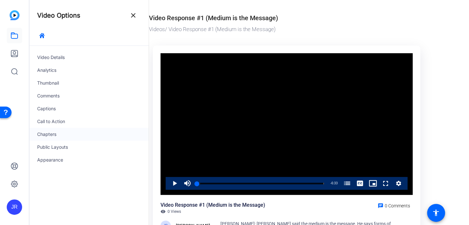
click at [59, 135] on div "Chapters" at bounding box center [88, 134] width 119 height 13
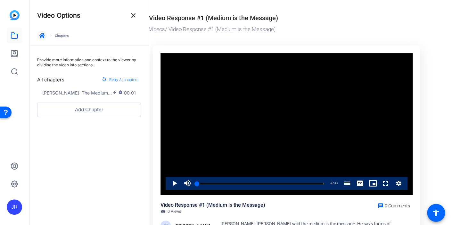
click at [42, 35] on icon "button" at bounding box center [41, 35] width 5 height 5
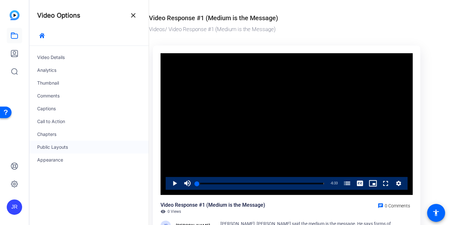
click at [67, 146] on div "Public Layouts" at bounding box center [88, 147] width 119 height 13
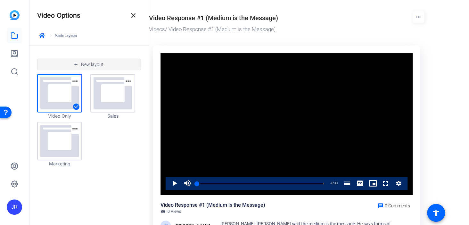
click at [75, 65] on mat-icon "add" at bounding box center [75, 64] width 5 height 5
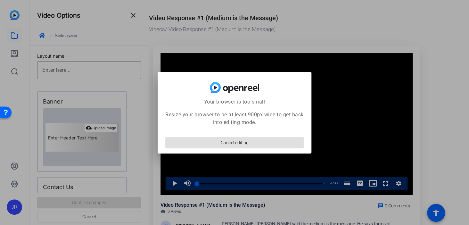
click at [195, 143] on span "submit" at bounding box center [235, 142] width 138 height 15
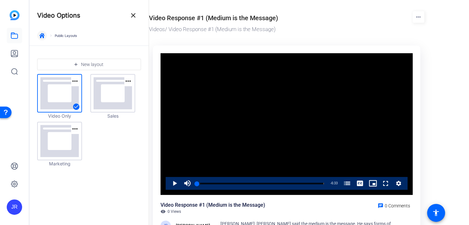
click at [43, 33] on icon "button" at bounding box center [41, 35] width 5 height 5
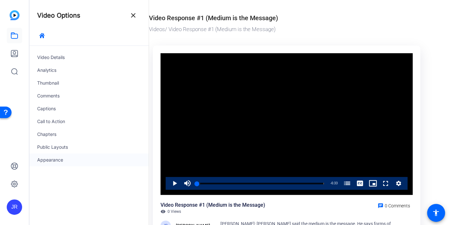
click at [60, 160] on div "Appearance" at bounding box center [88, 159] width 119 height 13
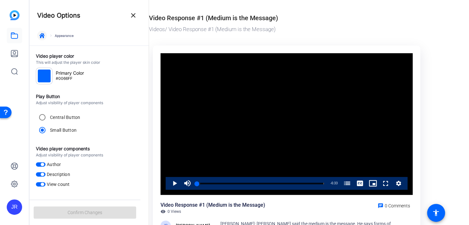
click at [43, 35] on icon "button" at bounding box center [41, 35] width 5 height 5
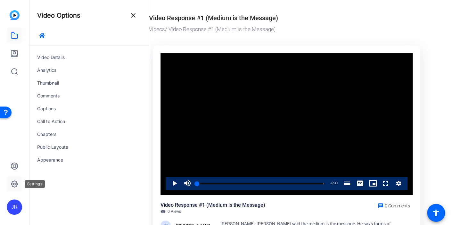
click at [15, 184] on icon at bounding box center [14, 184] width 2 height 2
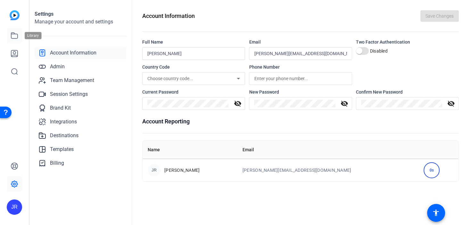
click at [12, 36] on icon at bounding box center [15, 36] width 8 height 8
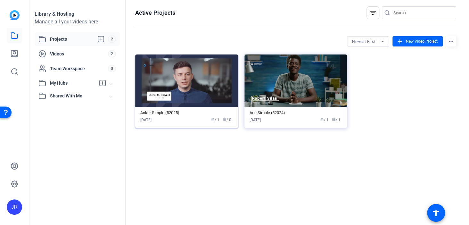
click at [189, 86] on img at bounding box center [186, 80] width 103 height 53
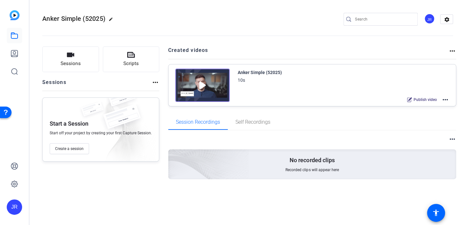
click at [211, 85] on img at bounding box center [202, 85] width 54 height 33
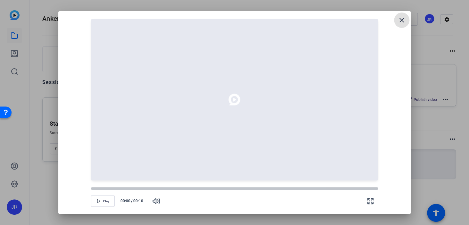
click at [401, 21] on mat-icon "close" at bounding box center [402, 20] width 8 height 8
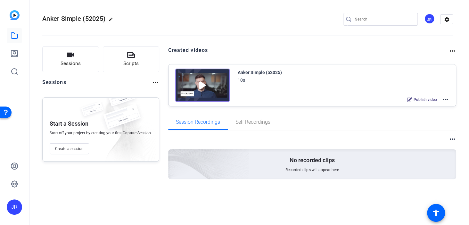
click at [445, 100] on mat-icon "more_horiz" at bounding box center [445, 100] width 8 height 8
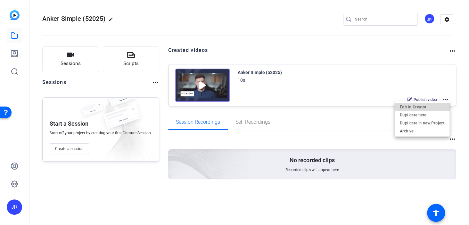
click at [434, 105] on span "Edit in Creator" at bounding box center [422, 107] width 45 height 8
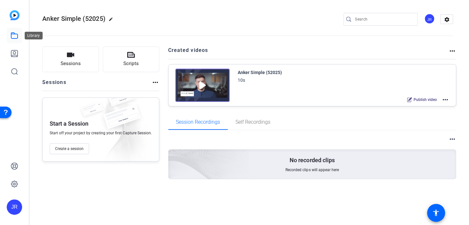
click at [15, 42] on link at bounding box center [14, 35] width 15 height 15
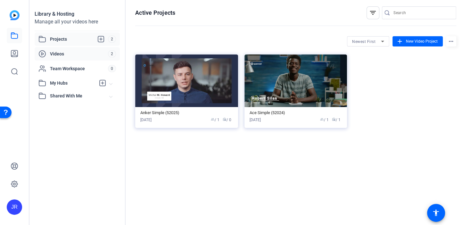
click at [60, 51] on span "Videos" at bounding box center [79, 54] width 58 height 6
click at [85, 55] on span "Videos" at bounding box center [79, 54] width 58 height 6
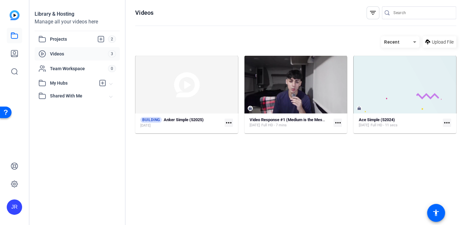
click at [231, 121] on mat-icon "more_horiz" at bounding box center [228, 122] width 8 height 8
click at [221, 144] on div at bounding box center [234, 112] width 469 height 225
click at [336, 123] on mat-icon "more_horiz" at bounding box center [337, 122] width 8 height 8
click at [341, 132] on span "Download" at bounding box center [352, 132] width 28 height 8
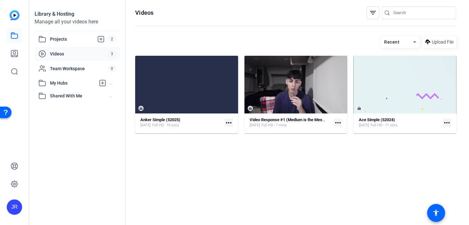
click at [338, 123] on mat-icon "more_horiz" at bounding box center [337, 122] width 8 height 8
click at [320, 155] on div at bounding box center [234, 112] width 469 height 225
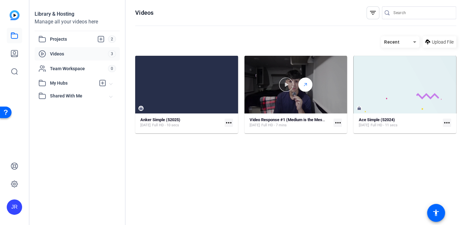
click at [307, 85] on icon at bounding box center [305, 85] width 5 height 8
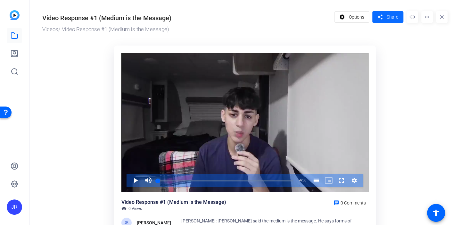
click at [395, 16] on span "Share" at bounding box center [392, 17] width 12 height 7
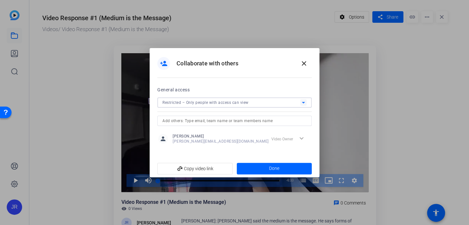
click at [304, 102] on icon at bounding box center [303, 103] width 8 height 8
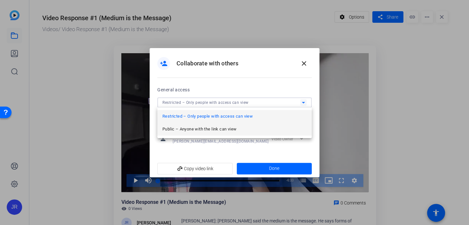
click at [261, 129] on mat-option "Public – Anyone with the link can view" at bounding box center [234, 129] width 154 height 13
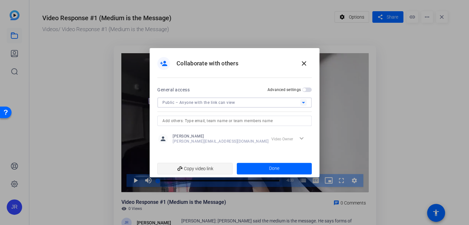
click at [217, 168] on span "add_link Copy video link" at bounding box center [194, 168] width 65 height 12
click at [265, 168] on span at bounding box center [274, 168] width 75 height 15
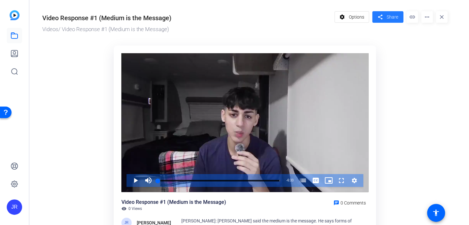
click at [387, 19] on span "Share" at bounding box center [392, 17] width 12 height 7
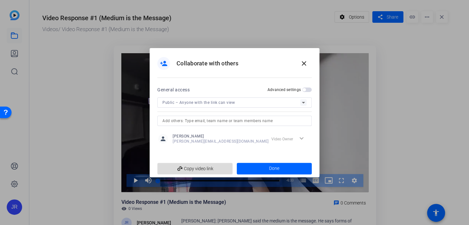
click at [205, 169] on span "add_link Copy video link" at bounding box center [194, 168] width 65 height 12
click at [303, 63] on mat-icon "close" at bounding box center [304, 64] width 8 height 8
